Goal: Task Accomplishment & Management: Manage account settings

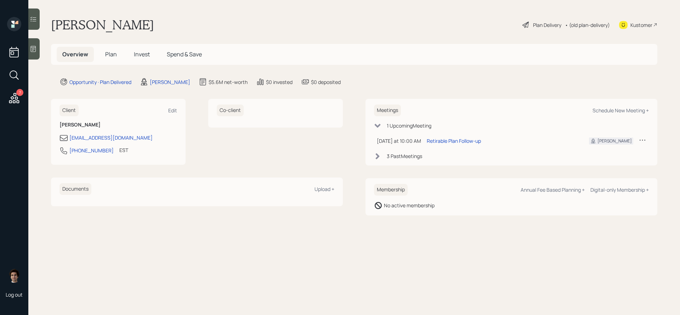
click at [114, 59] on h5 "Plan" at bounding box center [110, 54] width 23 height 15
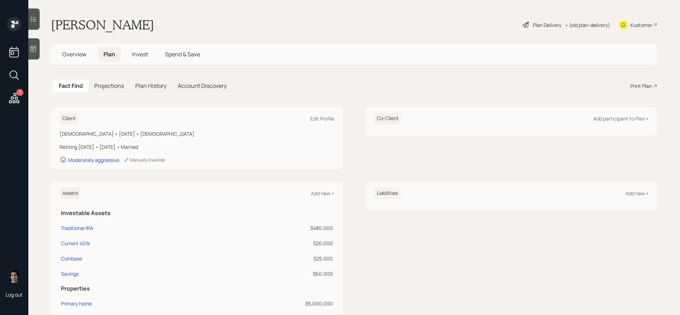
click at [638, 82] on div "Print Plan" at bounding box center [640, 85] width 21 height 7
click at [545, 24] on div "Plan Delivery" at bounding box center [547, 24] width 28 height 7
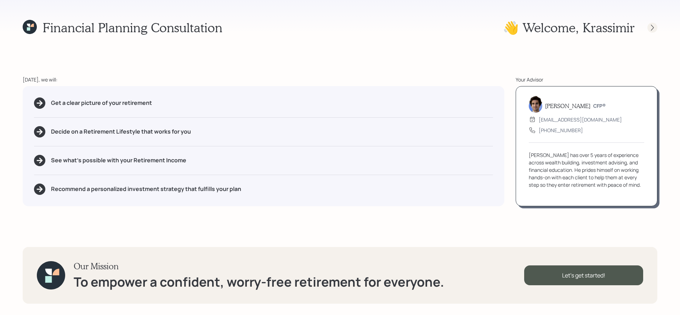
click at [650, 29] on icon at bounding box center [652, 27] width 7 height 7
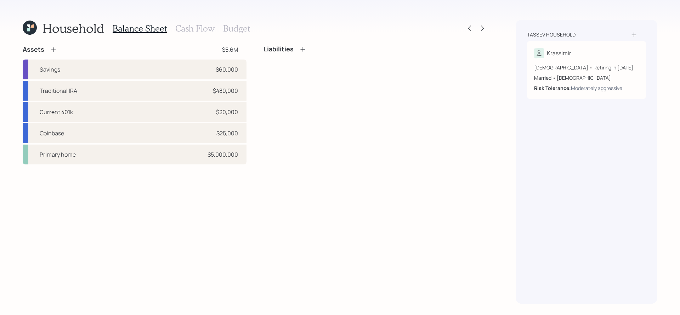
click at [464, 30] on div "Household Balance Sheet Cash Flow Budget" at bounding box center [255, 28] width 465 height 17
click at [468, 30] on icon at bounding box center [469, 28] width 7 height 7
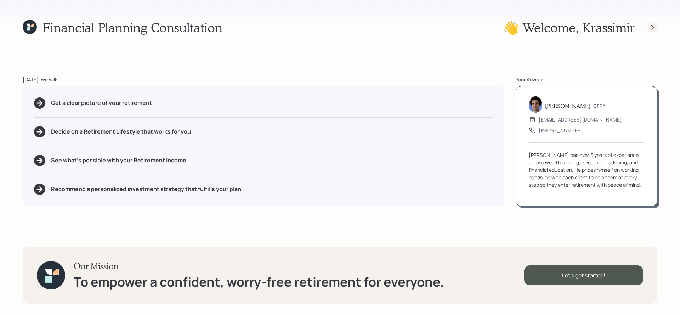
click at [650, 27] on icon at bounding box center [652, 27] width 7 height 7
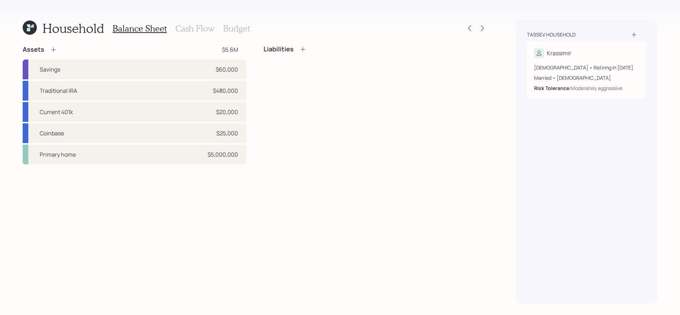
click at [477, 30] on div at bounding box center [482, 28] width 10 height 10
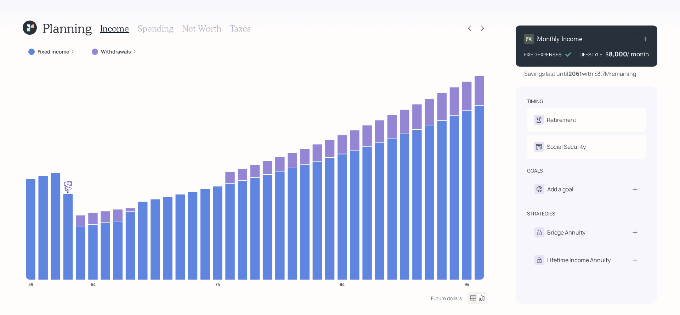
click at [236, 28] on h3 "Taxes" at bounding box center [240, 28] width 21 height 10
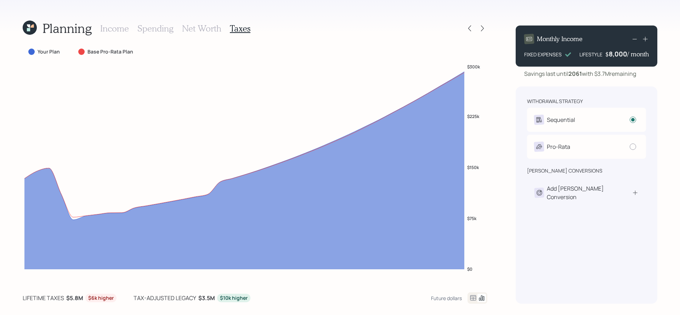
click at [33, 22] on icon at bounding box center [30, 28] width 14 height 14
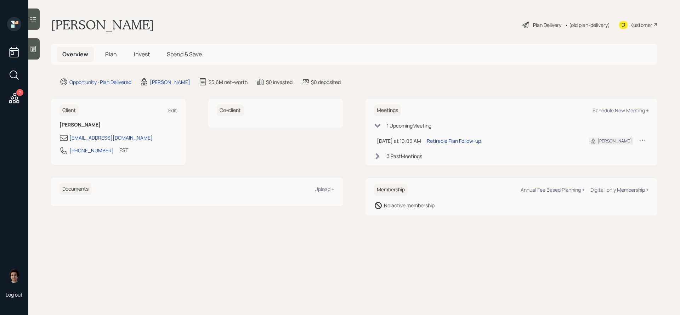
click at [148, 49] on h5 "Invest" at bounding box center [141, 54] width 27 height 15
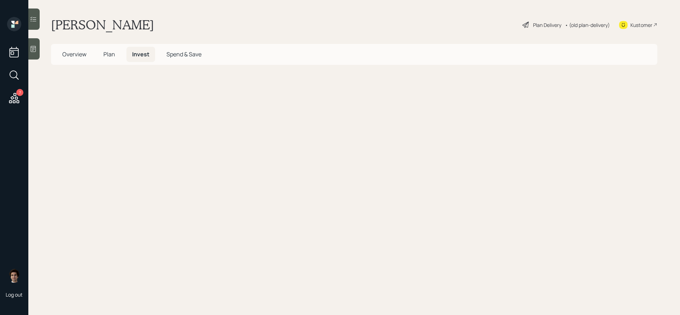
click at [147, 49] on h5 "Invest" at bounding box center [140, 54] width 29 height 15
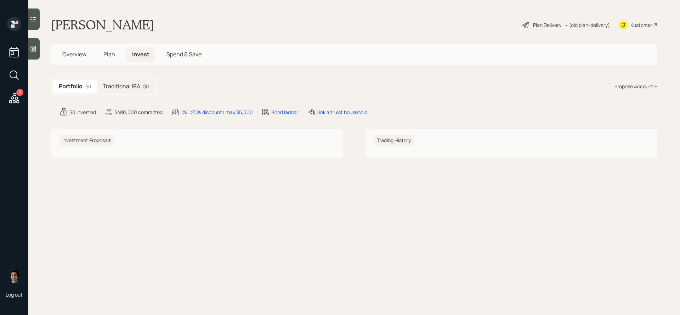
click at [159, 76] on main "Krassimir Tassev Plan Delivery • (old plan-delivery) Kustomer Overview Plan Inv…" at bounding box center [353, 157] width 651 height 315
click at [156, 89] on div "Portfolio $0 Traditional IRA $0" at bounding box center [104, 86] width 106 height 17
click at [143, 86] on div "$0" at bounding box center [146, 85] width 6 height 7
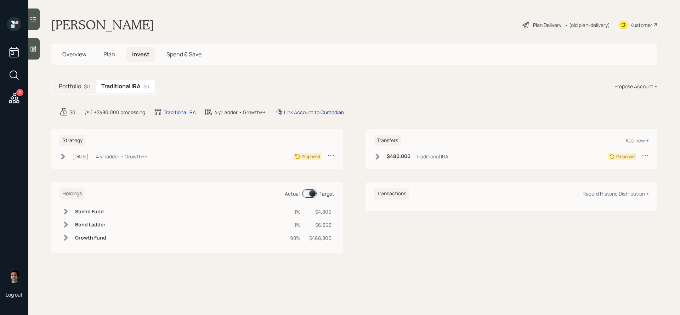
click at [337, 114] on div "Link Account to Custodian" at bounding box center [314, 111] width 60 height 7
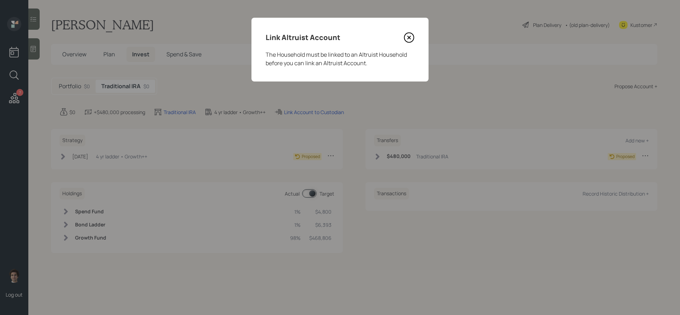
click at [415, 40] on div "Link Altruist Account The Household must be linked to an Altruist Household bef…" at bounding box center [339, 50] width 177 height 64
click at [410, 40] on icon at bounding box center [409, 37] width 11 height 11
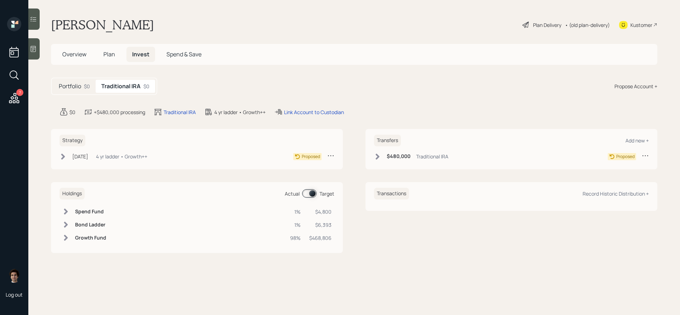
click at [85, 85] on div "$0" at bounding box center [87, 85] width 6 height 7
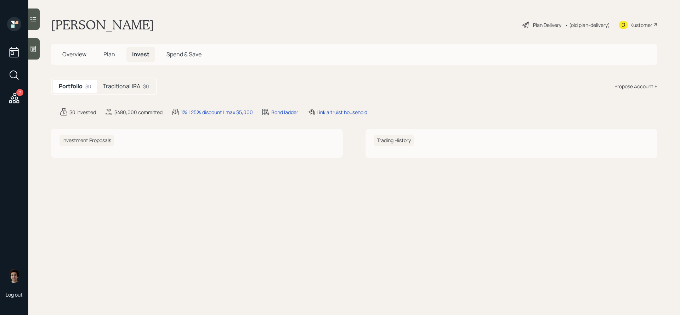
click at [326, 108] on div "Link altruist household" at bounding box center [337, 112] width 61 height 8
click at [327, 114] on div "Link altruist household" at bounding box center [342, 111] width 51 height 7
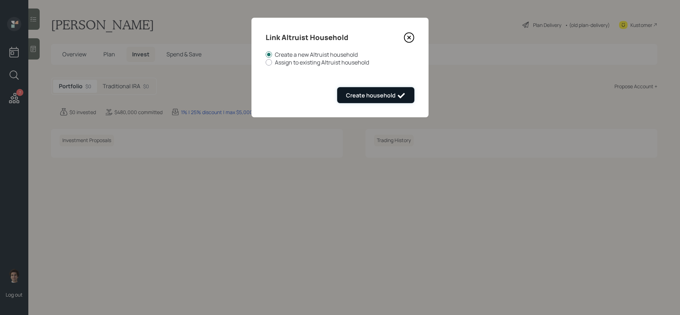
click at [364, 98] on div "Create household" at bounding box center [375, 95] width 59 height 8
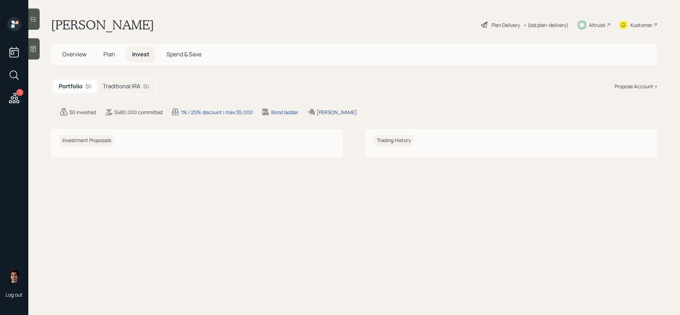
click at [352, 113] on div "Tassev, Krassimir" at bounding box center [337, 111] width 40 height 7
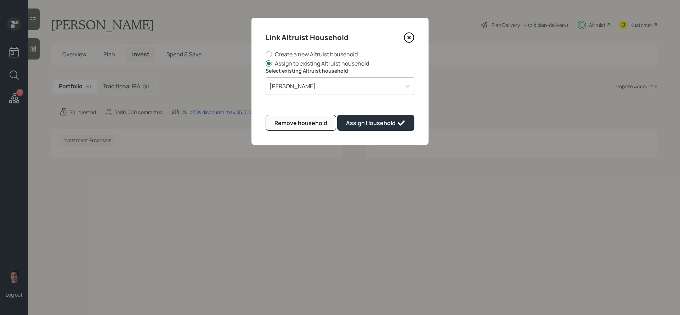
click at [412, 36] on icon at bounding box center [409, 37] width 11 height 11
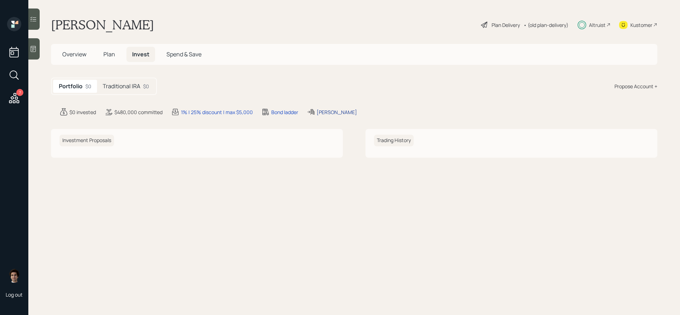
click at [338, 111] on div "Tassev, Krassimir" at bounding box center [337, 111] width 40 height 7
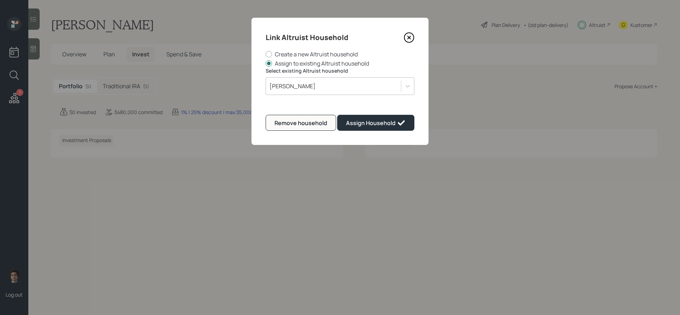
click at [407, 38] on icon at bounding box center [409, 37] width 11 height 11
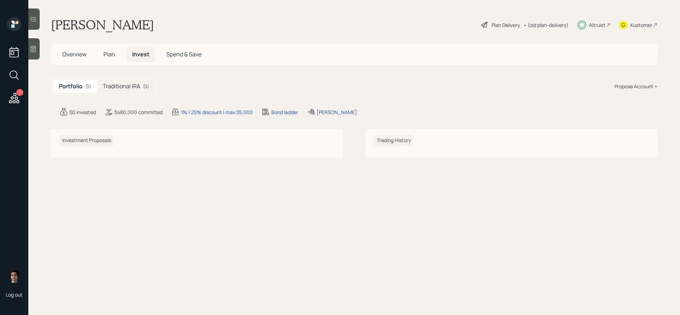
click at [124, 83] on h5 "Traditional IRA" at bounding box center [122, 86] width 38 height 7
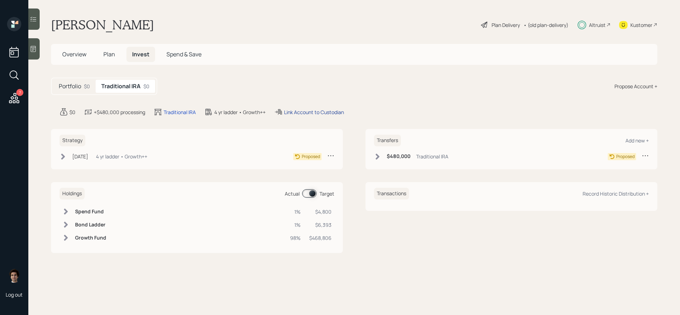
click at [329, 110] on div "Link Account to Custodian" at bounding box center [314, 111] width 60 height 7
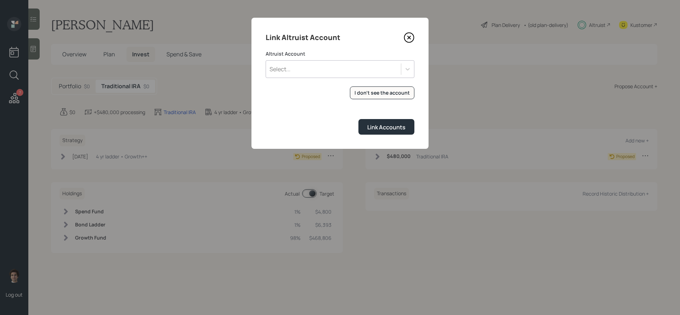
click at [408, 38] on icon at bounding box center [409, 37] width 3 height 3
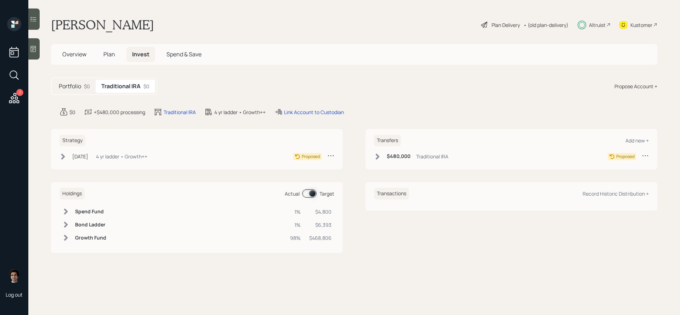
click at [594, 24] on div "Altruist" at bounding box center [597, 24] width 17 height 7
click at [74, 57] on span "Overview" at bounding box center [74, 54] width 24 height 8
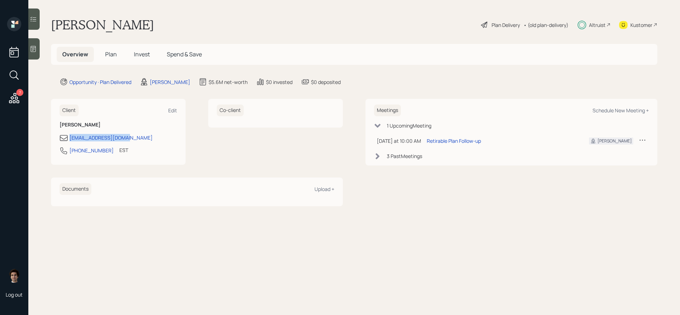
drag, startPoint x: 140, startPoint y: 141, endPoint x: 58, endPoint y: 141, distance: 82.1
click at [58, 141] on div "Client Edit Krassimir Tassev christassev@gmail.com 201-424-0555 EST Currently 1…" at bounding box center [118, 132] width 135 height 66
copy div "christassev@gmail.com"
drag, startPoint x: 104, startPoint y: 152, endPoint x: 69, endPoint y: 151, distance: 34.7
click at [69, 151] on div "201-424-0555 EST Currently 10:24 AM" at bounding box center [118, 152] width 118 height 13
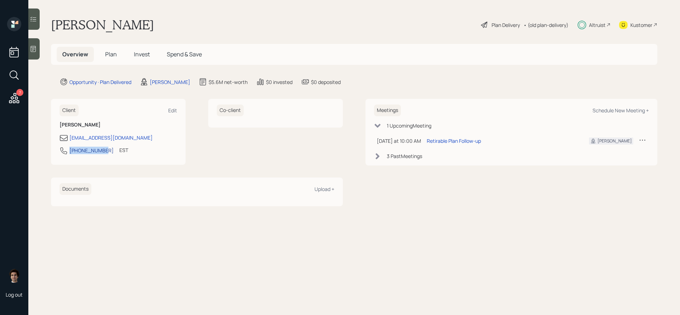
copy div "201-424-0555"
click at [138, 173] on div "Client Edit Krassimir Tassev christassev@gmail.com 201-424-0555 EST Currently 1…" at bounding box center [197, 152] width 292 height 107
drag, startPoint x: 142, startPoint y: 23, endPoint x: 39, endPoint y: 24, distance: 103.4
click at [39, 24] on div "7 Log out Krassimir Tassev Plan Delivery • (old plan-delivery) Altruist Kustome…" at bounding box center [340, 157] width 680 height 315
copy h1 "[PERSON_NAME]"
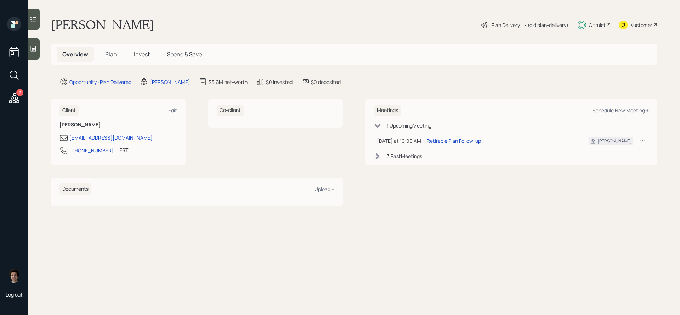
click at [653, 25] on div "Kustomer" at bounding box center [638, 25] width 38 height 16
click at [107, 59] on h5 "Plan" at bounding box center [110, 54] width 23 height 15
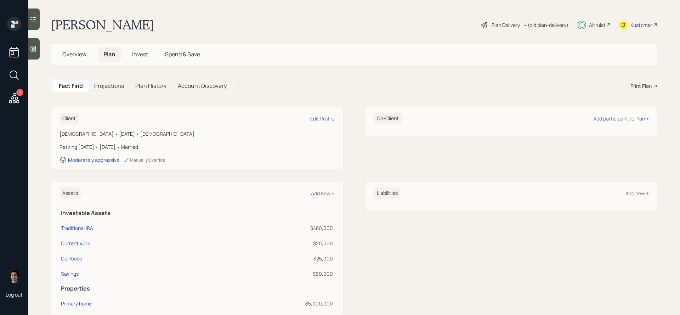
click at [159, 61] on div "Overview Plan Invest Spend & Save" at bounding box center [131, 54] width 149 height 15
click at [146, 55] on span "Invest" at bounding box center [140, 54] width 16 height 8
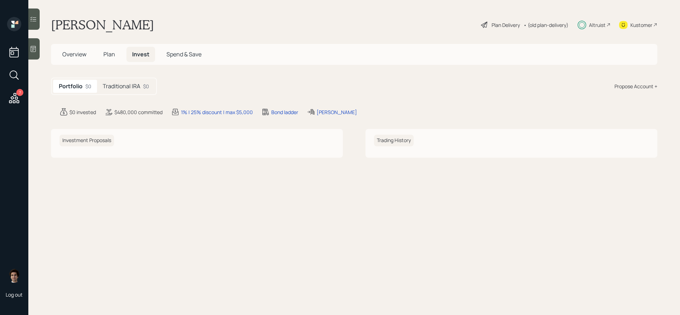
click at [130, 81] on div "Traditional IRA $0" at bounding box center [126, 86] width 58 height 13
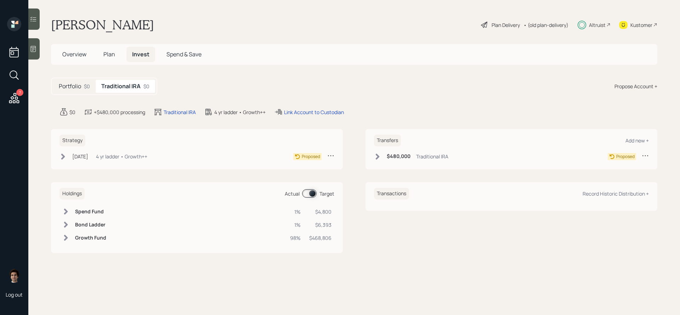
click at [386, 155] on div "$480,000 Traditional IRA" at bounding box center [411, 156] width 74 height 9
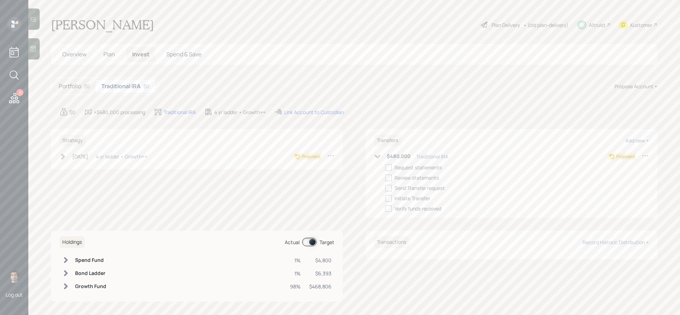
click at [648, 156] on icon at bounding box center [645, 155] width 7 height 7
click at [610, 166] on div "Edit transfer" at bounding box center [623, 169] width 51 height 7
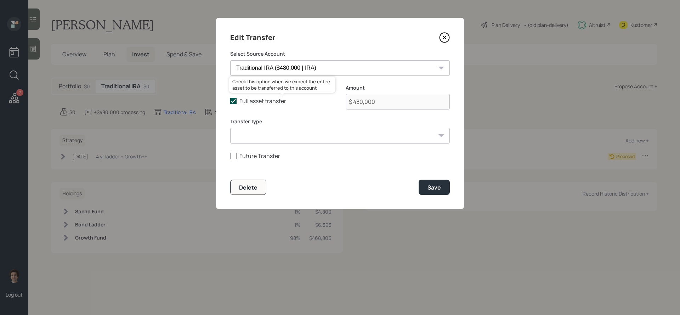
click at [283, 102] on label "Full asset transfer" at bounding box center [282, 101] width 104 height 8
click at [230, 101] on input "Full asset transfer" at bounding box center [230, 101] width 0 height 0
checkbox input "false"
drag, startPoint x: 375, startPoint y: 101, endPoint x: 317, endPoint y: 102, distance: 58.8
click at [317, 102] on div "Full asset transfer Check this option when we expect the entire asset to be tra…" at bounding box center [340, 101] width 220 height 34
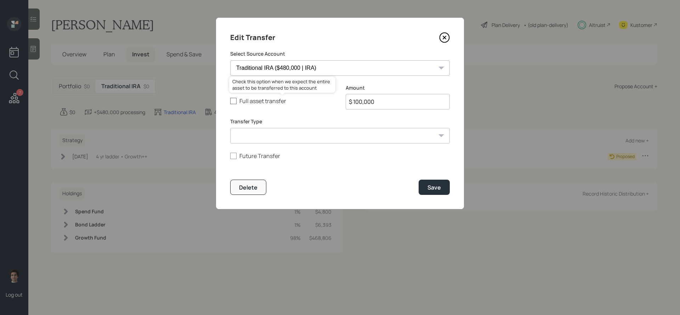
type input "$ 100,000"
click at [419, 180] on button "Save" at bounding box center [434, 187] width 31 height 15
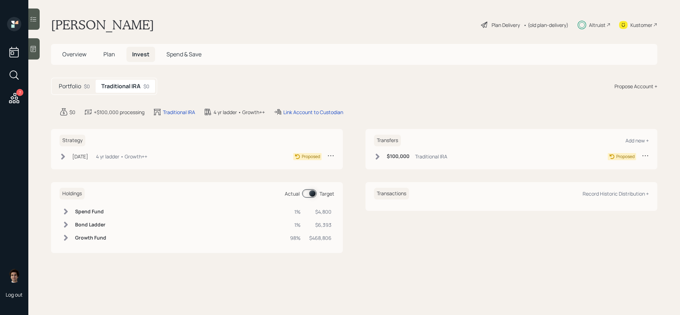
click at [111, 150] on div "Strategy Jul 18, 2025 Friday, July 18, 2025 3:15 PM EDT 4 yr ladder • Growth++ …" at bounding box center [197, 149] width 292 height 40
click at [110, 152] on div "Strategy Jul 18, 2025 Friday, July 18, 2025 3:15 PM EDT 4 yr ladder • Growth++ …" at bounding box center [197, 149] width 292 height 40
click at [109, 154] on div "4 yr ladder • Growth++" at bounding box center [121, 156] width 51 height 7
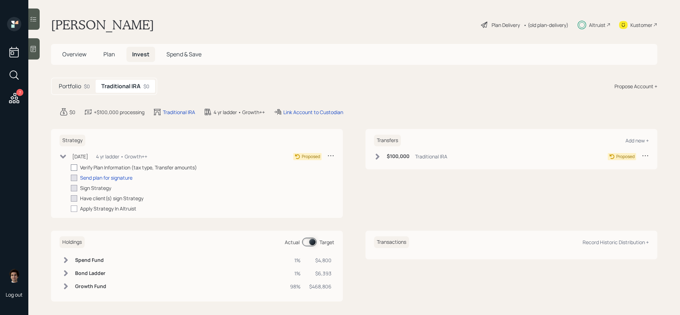
click at [73, 166] on div at bounding box center [74, 167] width 6 height 6
click at [71, 167] on input "checkbox" at bounding box center [70, 167] width 0 height 0
checkbox input "true"
click at [378, 154] on icon at bounding box center [377, 156] width 7 height 7
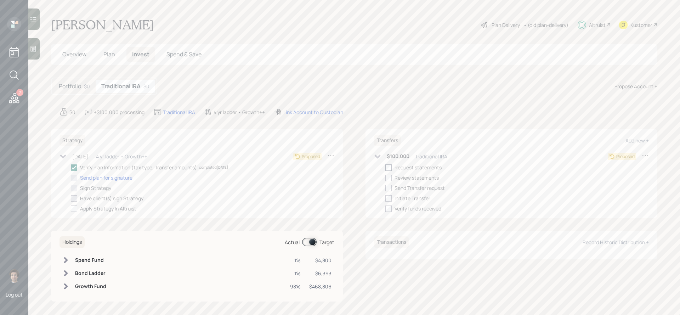
click at [391, 166] on div at bounding box center [388, 167] width 6 height 6
click at [385, 167] on input "checkbox" at bounding box center [385, 167] width 0 height 0
checkbox input "true"
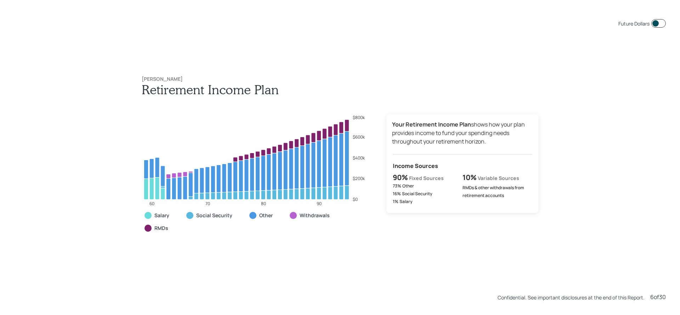
scroll to position [1574, 0]
drag, startPoint x: 445, startPoint y: 181, endPoint x: 394, endPoint y: 177, distance: 51.5
click at [394, 177] on div "90% Fixed Sources" at bounding box center [427, 176] width 69 height 11
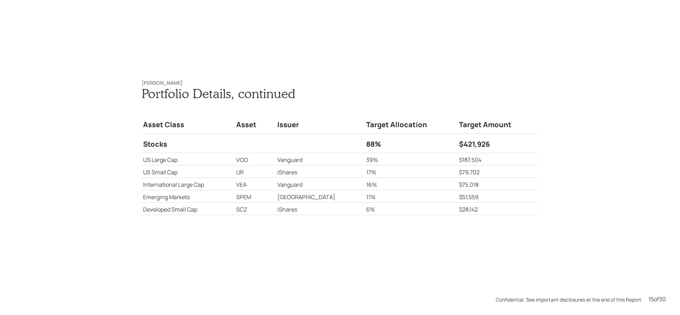
scroll to position [4407, 0]
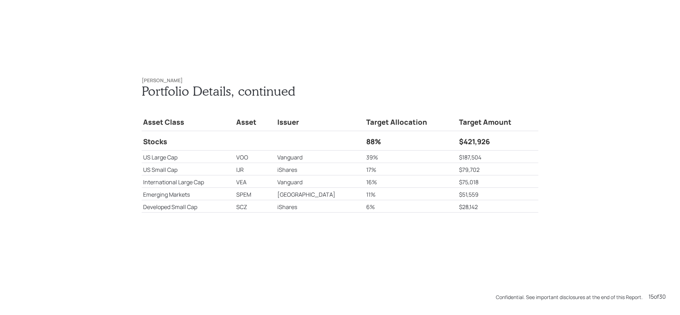
click at [205, 183] on td "International Large Cap" at bounding box center [188, 181] width 93 height 12
drag, startPoint x: 261, startPoint y: 181, endPoint x: 243, endPoint y: 183, distance: 17.9
click at [243, 183] on tr "International Large Cap VEA Vanguard 16% $75,018" at bounding box center [340, 181] width 397 height 12
click at [262, 184] on td "VEA" at bounding box center [255, 181] width 41 height 12
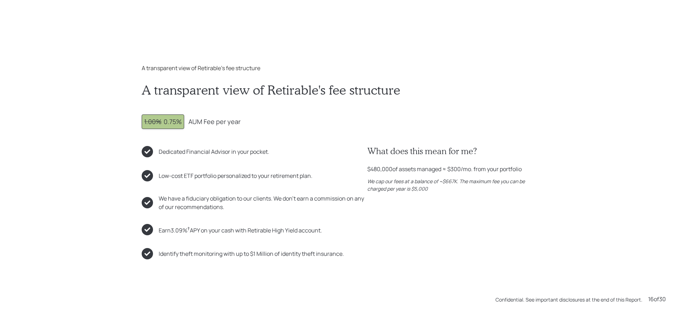
scroll to position [4722, 0]
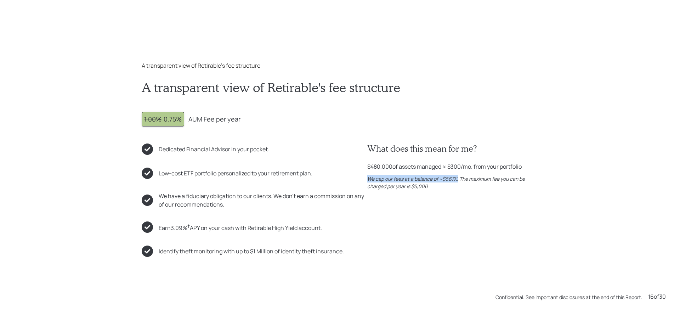
drag, startPoint x: 457, startPoint y: 179, endPoint x: 369, endPoint y: 180, distance: 88.2
click at [369, 180] on icon "We cap our fees at a balance of ~$667K. The maximum fee you can be charged per …" at bounding box center [446, 182] width 158 height 14
click at [439, 183] on div "We cap our fees at a balance of ~$667K. The maximum fee you can be charged per …" at bounding box center [452, 182] width 171 height 15
drag, startPoint x: 436, startPoint y: 189, endPoint x: 411, endPoint y: 188, distance: 24.1
click at [411, 188] on div "We cap our fees at a balance of ~$667K. The maximum fee you can be charged per …" at bounding box center [452, 182] width 171 height 15
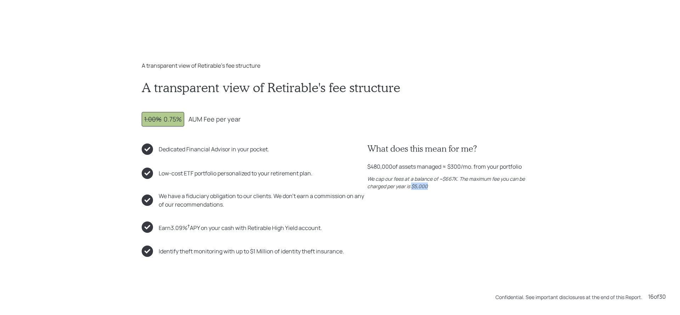
click at [433, 200] on div "What does this mean for me? $480,000 of assets managed ≈ $300 /mo. from your po…" at bounding box center [452, 199] width 171 height 113
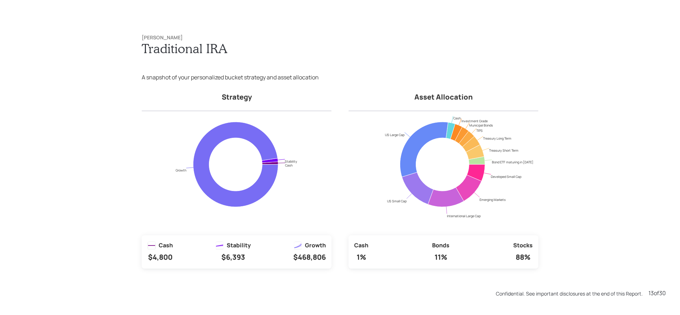
scroll to position [3777, 0]
